Goal: Task Accomplishment & Management: Complete application form

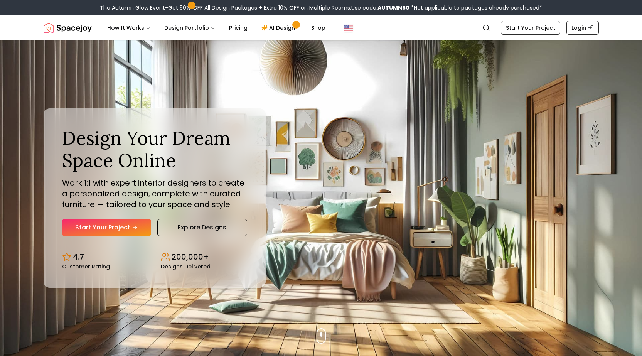
click at [117, 223] on link "Start Your Project" at bounding box center [106, 227] width 89 height 17
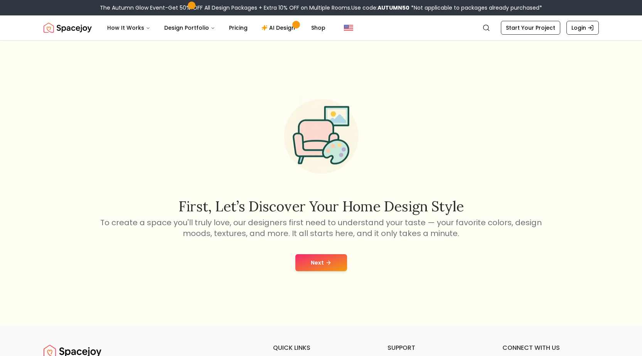
click at [318, 262] on button "Next" at bounding box center [321, 262] width 52 height 17
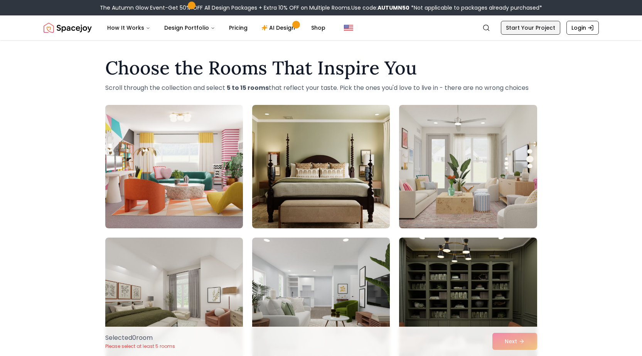
click at [528, 27] on link "Start Your Project" at bounding box center [530, 28] width 59 height 14
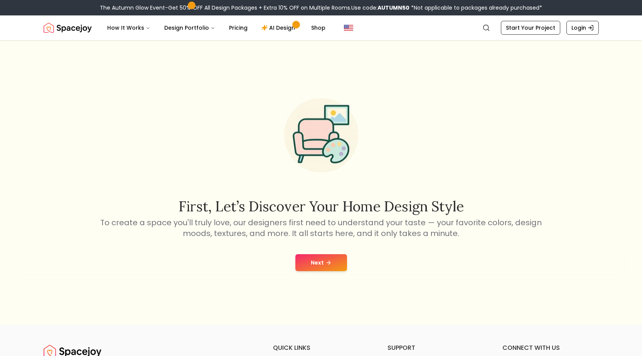
click at [316, 265] on button "Next" at bounding box center [321, 262] width 52 height 17
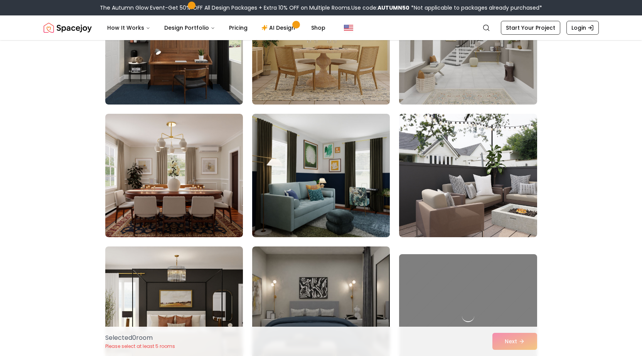
scroll to position [3351, 0]
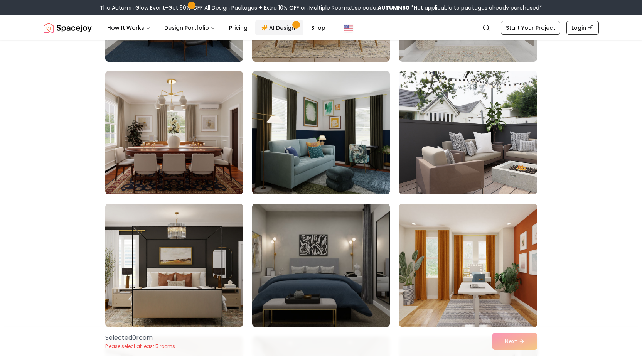
click at [266, 28] on link "AI Design" at bounding box center [279, 27] width 48 height 15
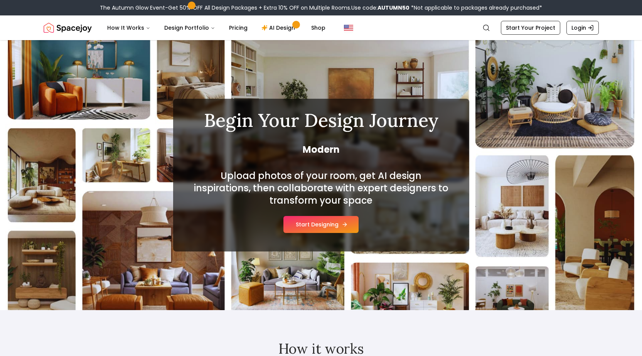
click at [320, 227] on button "Start Designing" at bounding box center [320, 224] width 75 height 17
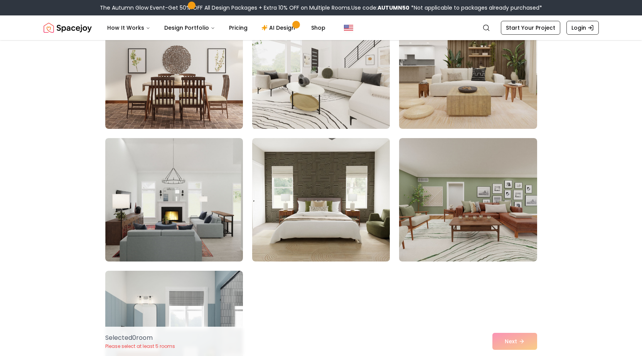
scroll to position [309, 0]
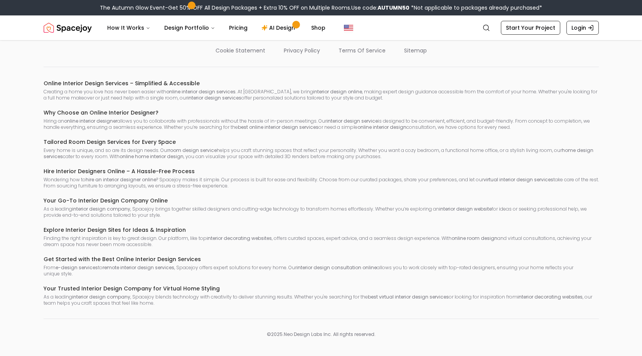
scroll to position [562, 0]
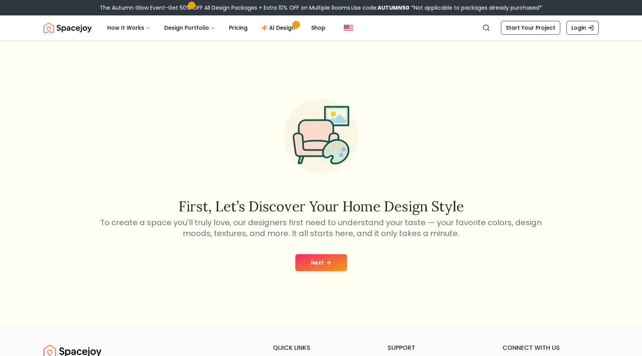
click at [322, 263] on button "Next" at bounding box center [321, 262] width 52 height 17
